Goal: Transaction & Acquisition: Subscribe to service/newsletter

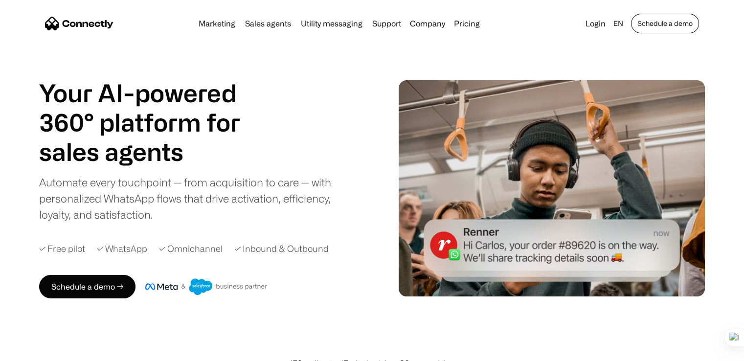
click at [675, 20] on link "Schedule a demo" at bounding box center [665, 24] width 68 height 20
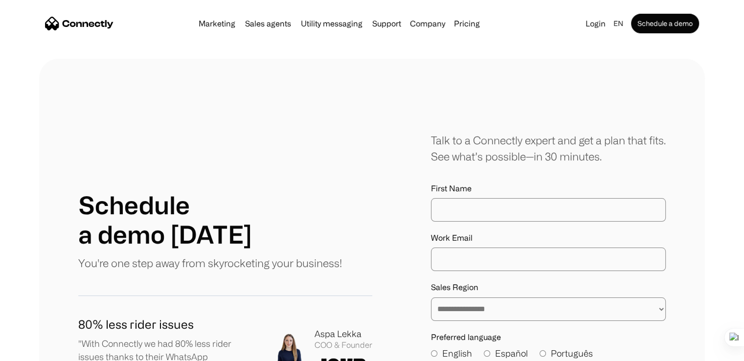
click at [478, 29] on div "Marketing Sales agents Utility messaging Support Company About us Careers Conta…" at bounding box center [339, 24] width 289 height 14
click at [473, 25] on link "Pricing" at bounding box center [467, 24] width 34 height 8
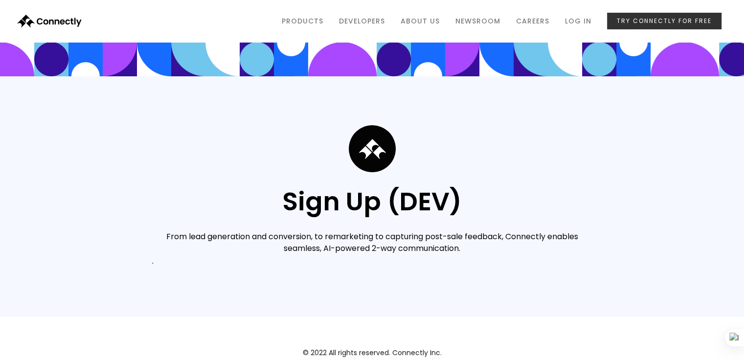
click at [628, 24] on link "try connectly for free" at bounding box center [664, 21] width 115 height 17
click at [640, 19] on link "try connectly for free" at bounding box center [664, 21] width 115 height 17
